Goal: Use online tool/utility

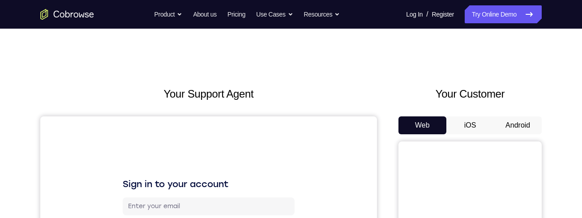
click at [527, 125] on button "Android" at bounding box center [518, 125] width 48 height 18
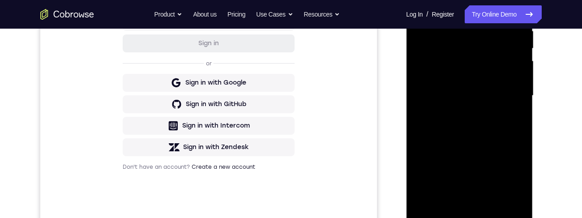
scroll to position [189, 0]
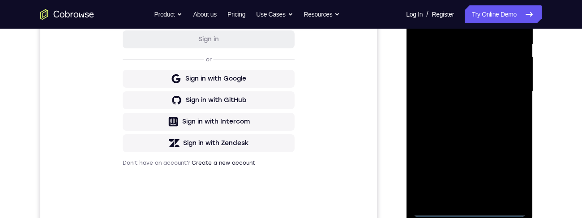
click at [472, 211] on div at bounding box center [469, 91] width 113 height 251
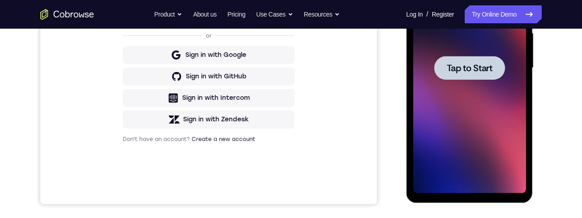
scroll to position [213, 0]
click at [449, 69] on span "Tap to Start" at bounding box center [470, 67] width 46 height 9
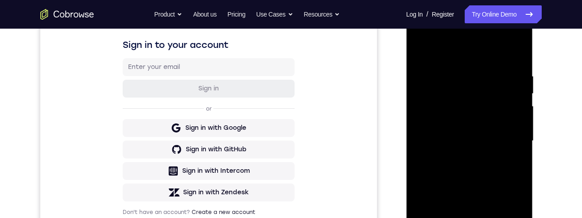
scroll to position [241, 0]
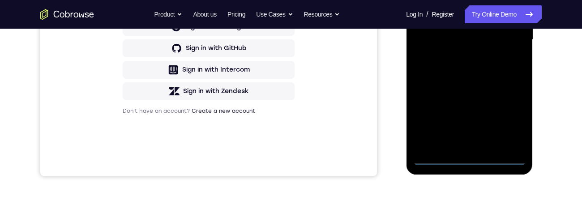
click at [471, 159] on div at bounding box center [469, 39] width 113 height 251
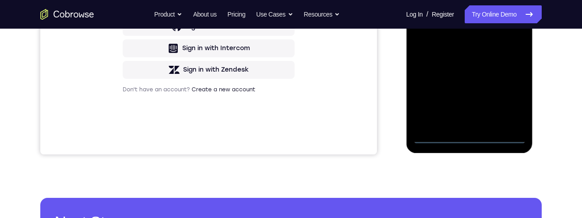
click at [471, 122] on div at bounding box center [469, 18] width 113 height 251
click at [519, 122] on div at bounding box center [469, 18] width 113 height 251
click at [488, 53] on div at bounding box center [469, 18] width 113 height 251
click at [444, 57] on div at bounding box center [469, 18] width 113 height 251
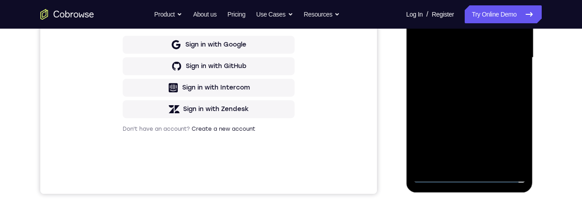
scroll to position [257, 0]
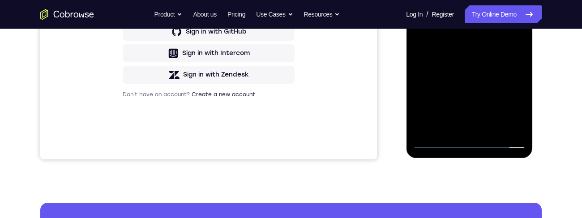
click at [443, 81] on div at bounding box center [469, 23] width 113 height 251
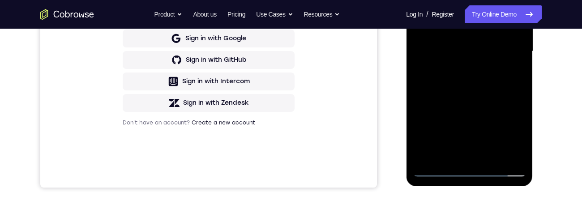
scroll to position [229, 0]
click at [437, 75] on div at bounding box center [469, 51] width 113 height 251
click at [470, 64] on div at bounding box center [469, 51] width 113 height 251
click at [513, 92] on div at bounding box center [469, 51] width 113 height 251
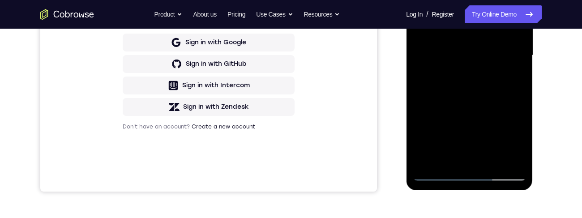
scroll to position [215, 0]
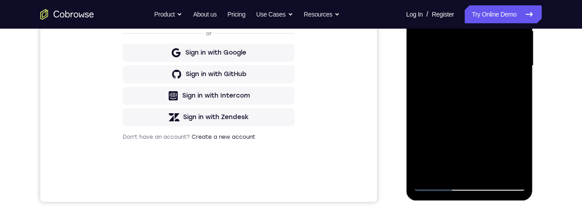
click at [418, 72] on div at bounding box center [469, 65] width 113 height 251
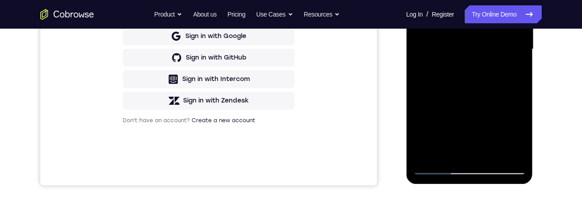
scroll to position [216, 0]
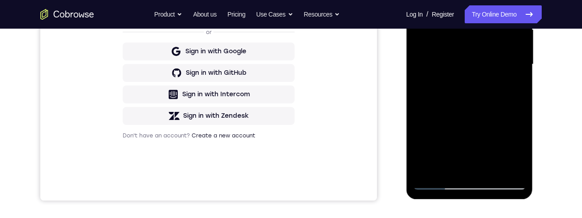
click at [436, 69] on div at bounding box center [469, 64] width 113 height 251
click at [444, 103] on div at bounding box center [469, 64] width 113 height 251
click at [431, 73] on div at bounding box center [469, 64] width 113 height 251
click at [441, 100] on div at bounding box center [469, 64] width 113 height 251
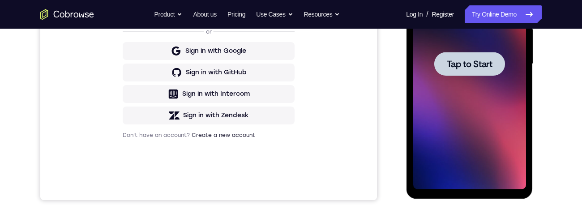
scroll to position [0, 0]
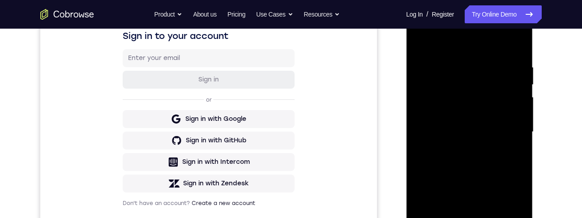
scroll to position [261, 0]
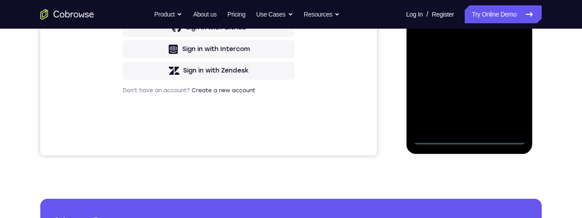
click at [470, 137] on div at bounding box center [469, 19] width 113 height 251
click at [469, 138] on div at bounding box center [469, 19] width 113 height 251
click at [481, 122] on div at bounding box center [469, 19] width 113 height 251
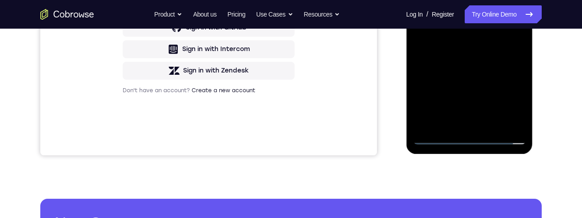
click at [517, 119] on div at bounding box center [469, 19] width 113 height 251
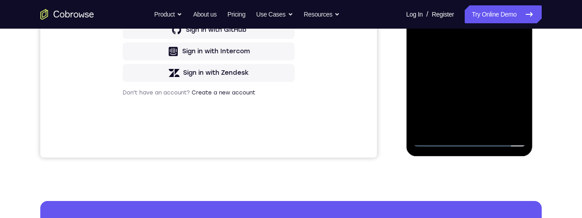
click at [495, 46] on div at bounding box center [469, 21] width 113 height 251
click at [439, 44] on div at bounding box center [469, 21] width 113 height 251
click at [446, 62] on div at bounding box center [469, 21] width 113 height 251
click at [487, 42] on div at bounding box center [469, 21] width 113 height 251
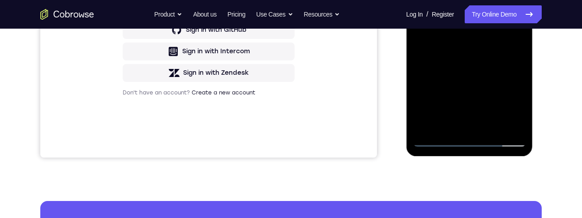
click at [493, 36] on div at bounding box center [469, 21] width 113 height 251
click at [449, 63] on div at bounding box center [469, 21] width 113 height 251
click at [454, 64] on div at bounding box center [469, 21] width 113 height 251
click at [466, 30] on div at bounding box center [469, 21] width 113 height 251
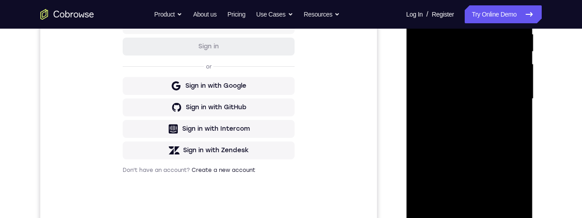
scroll to position [179, 0]
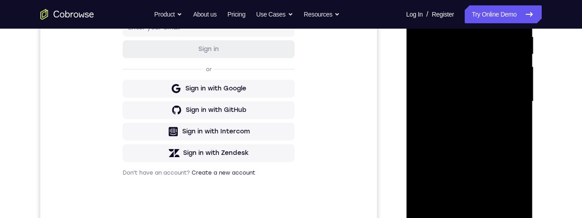
click at [516, 143] on div at bounding box center [469, 101] width 113 height 251
click at [482, 112] on div at bounding box center [469, 101] width 113 height 251
click at [455, 142] on div at bounding box center [469, 101] width 113 height 251
click at [457, 143] on div at bounding box center [469, 101] width 113 height 251
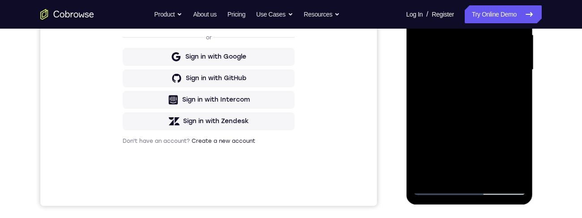
scroll to position [210, 0]
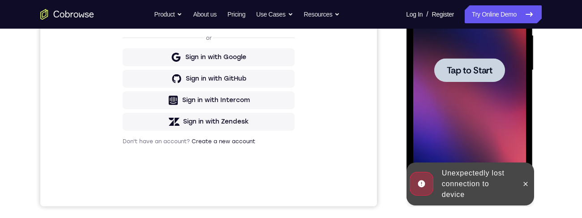
click at [461, 69] on span "Tap to Start" at bounding box center [470, 70] width 46 height 9
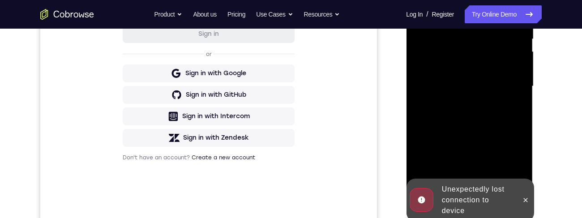
scroll to position [290, 0]
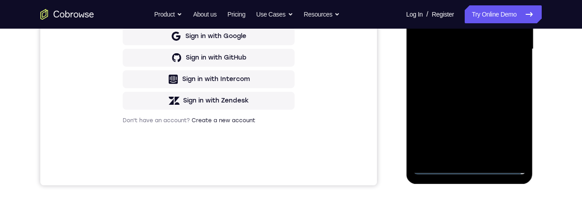
click at [424, 73] on div at bounding box center [469, 49] width 113 height 251
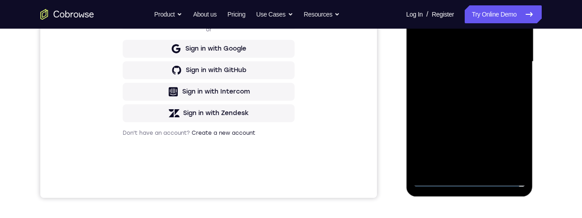
click at [440, 102] on div at bounding box center [469, 61] width 113 height 251
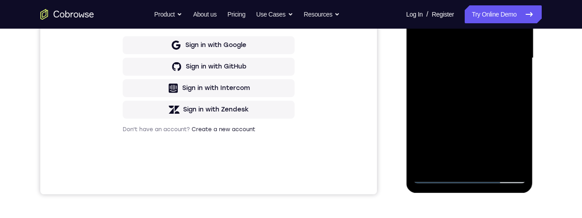
scroll to position [222, 0]
click at [437, 138] on div at bounding box center [469, 58] width 113 height 251
click at [422, 125] on div at bounding box center [469, 58] width 113 height 251
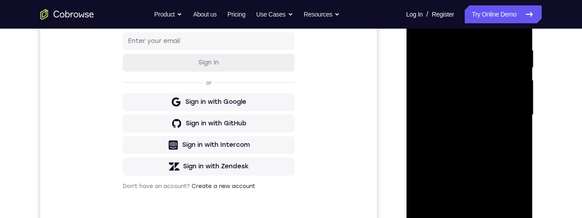
scroll to position [264, 0]
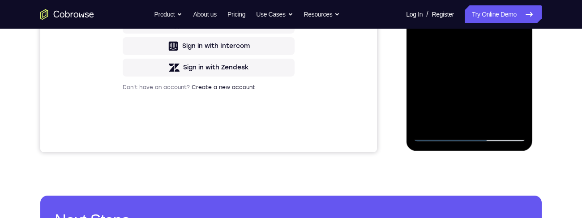
click at [436, 134] on div at bounding box center [469, 16] width 113 height 251
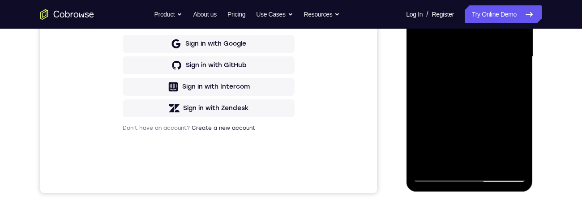
scroll to position [223, 0]
click at [440, 138] on div at bounding box center [469, 57] width 113 height 251
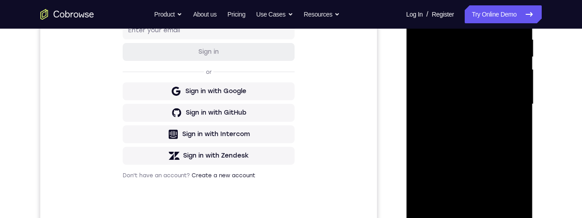
click at [473, 109] on div at bounding box center [469, 104] width 113 height 251
click at [466, 116] on div at bounding box center [469, 104] width 113 height 251
click at [513, 147] on div at bounding box center [469, 104] width 113 height 251
click at [457, 114] on div at bounding box center [469, 104] width 113 height 251
click at [441, 146] on div at bounding box center [469, 104] width 113 height 251
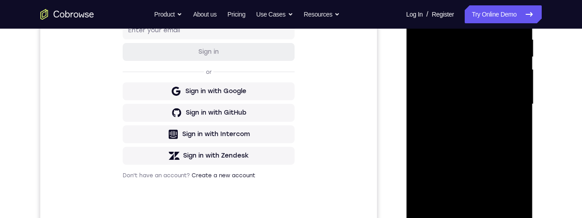
click at [446, 146] on div at bounding box center [469, 104] width 113 height 251
click at [454, 123] on div at bounding box center [469, 104] width 113 height 251
click at [462, 126] on div at bounding box center [469, 104] width 113 height 251
click at [450, 147] on div at bounding box center [469, 104] width 113 height 251
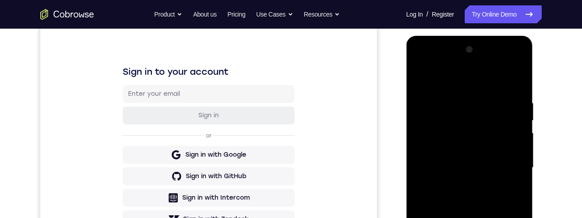
scroll to position [109, 0]
